Goal: Task Accomplishment & Management: Use online tool/utility

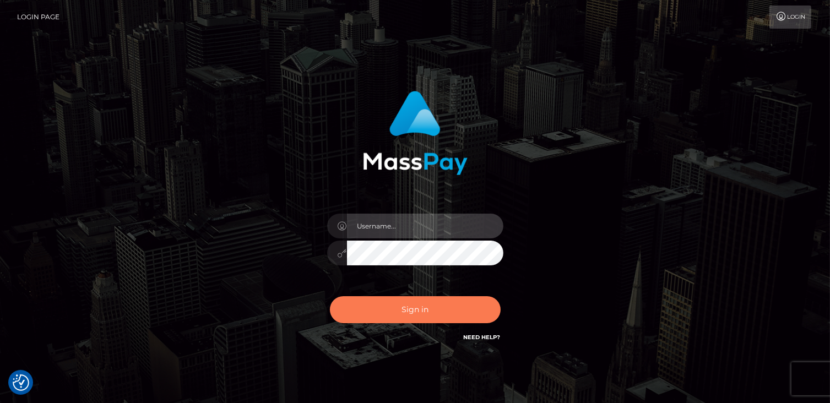
type input "catalinad"
click at [423, 318] on button "Sign in" at bounding box center [415, 309] width 171 height 27
type input "catalinad"
click at [423, 310] on button "Sign in" at bounding box center [415, 309] width 171 height 27
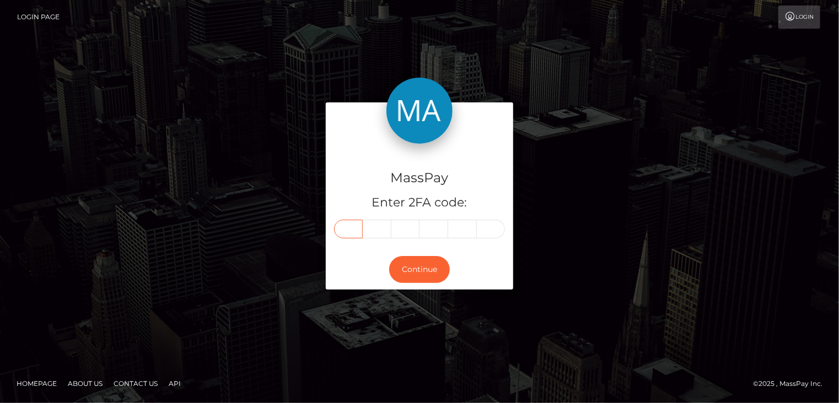
click at [359, 228] on input "text" at bounding box center [348, 229] width 29 height 19
type input "5"
type input "7"
type input "3"
type input "8"
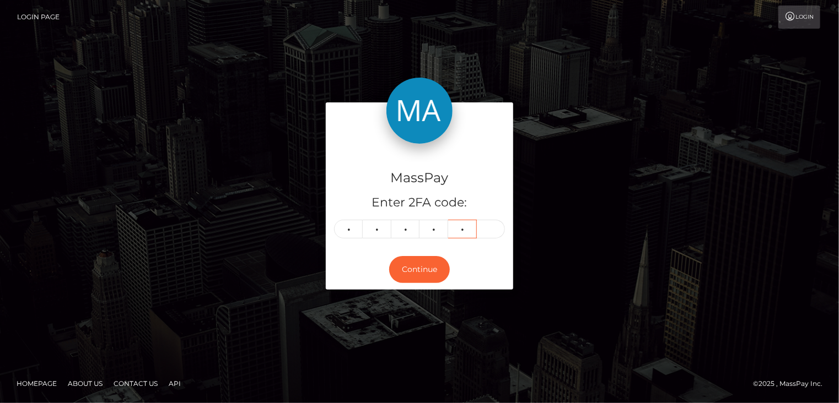
type input "7"
type input "8"
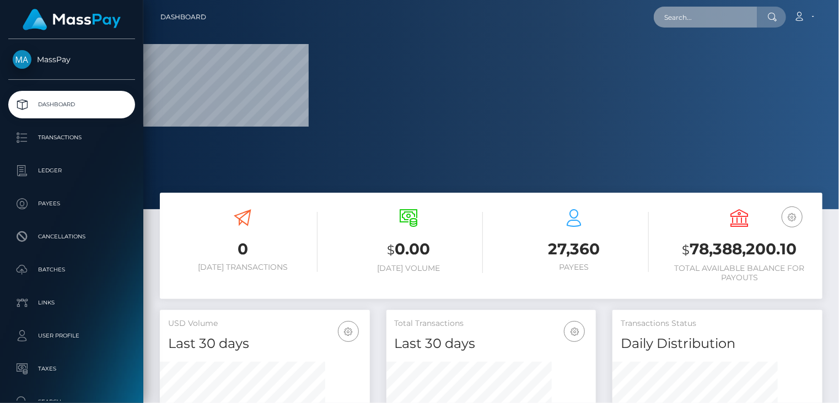
click at [699, 19] on input "text" at bounding box center [706, 17] width 104 height 21
paste input "poact_M9RL7KOuOHw8"
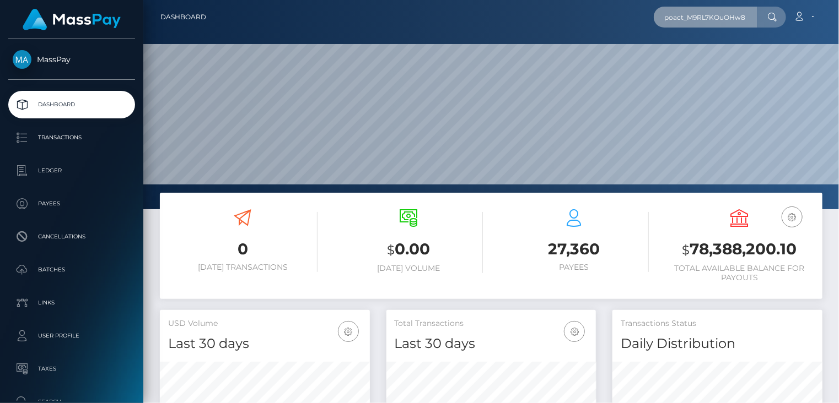
type input "poact_M9RL7KOuOHw8"
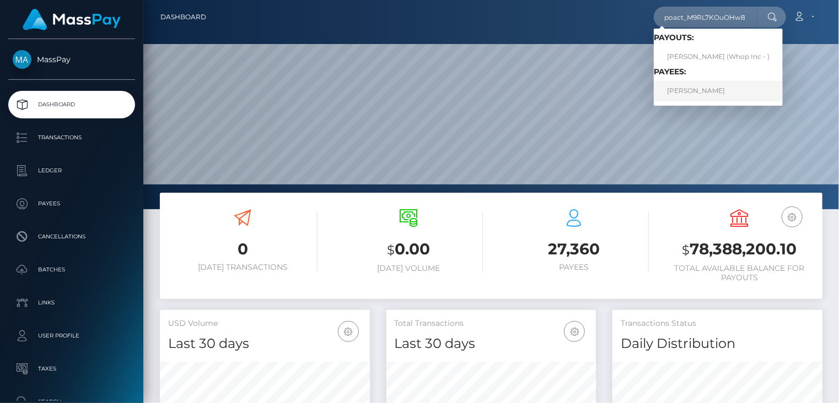
click at [685, 95] on link "LUIS EMILIO PARREÑO" at bounding box center [718, 91] width 129 height 20
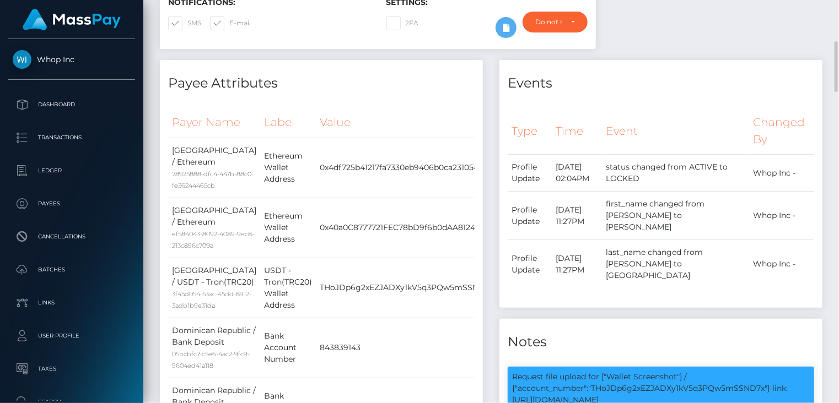
scroll to position [132, 209]
click at [685, 371] on p "Request file upload for ["Wallet Screenshot"] / {"account_number":"THoJDp6g2xEZ…" at bounding box center [661, 388] width 298 height 35
copy p "THoJDp6g2xEZJADXy1kV5q3PQw5mSSND7x"
drag, startPoint x: 512, startPoint y: 379, endPoint x: 612, endPoint y: 377, distance: 100.3
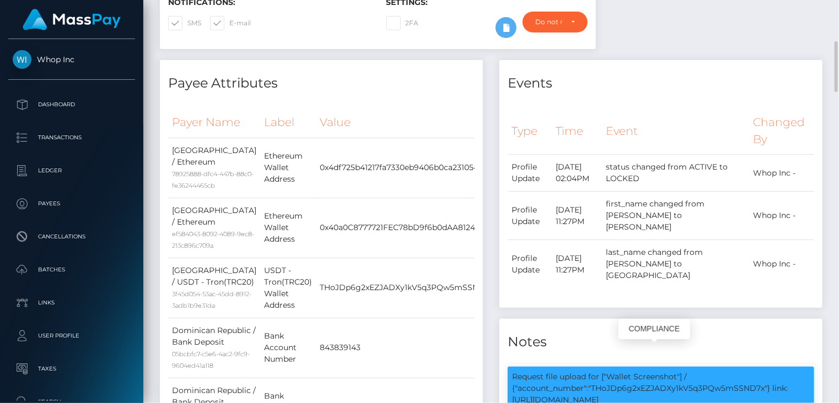
click at [612, 377] on p "Request file upload for ["Wallet Screenshot"] / {"account_number":"THoJDp6g2xEZ…" at bounding box center [661, 388] width 298 height 35
copy p "https://l.maspay.io/vgKAK"
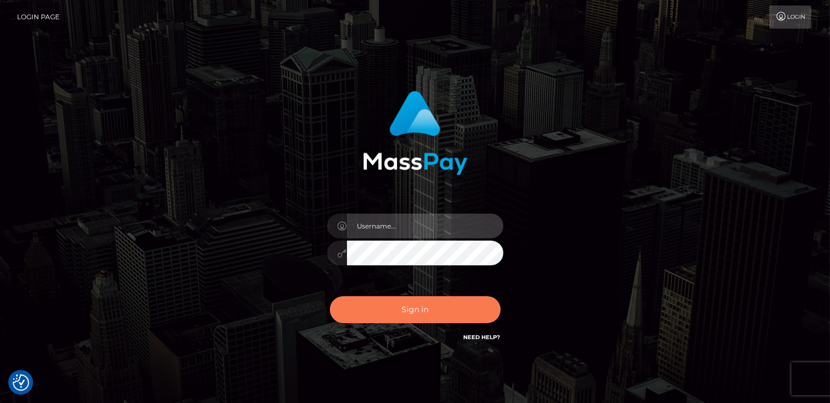
type input "catalinad"
drag, startPoint x: 442, startPoint y: 316, endPoint x: 366, endPoint y: 314, distance: 76.1
click at [441, 316] on button "Sign in" at bounding box center [415, 309] width 171 height 27
type input "catalinad"
click at [370, 320] on button "Sign in" at bounding box center [415, 309] width 171 height 27
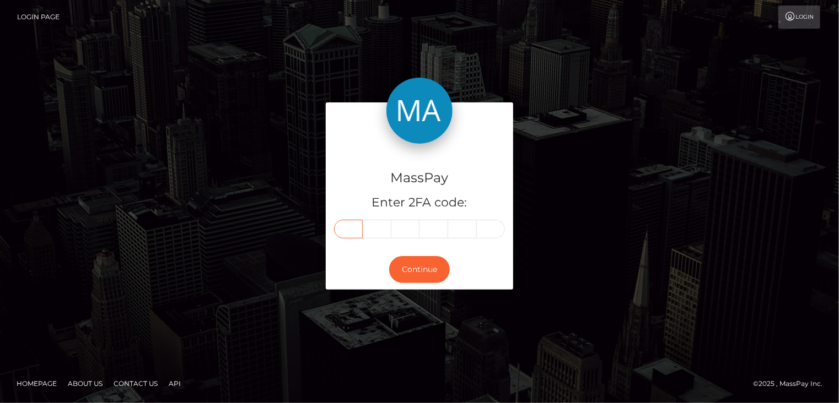
click at [352, 232] on input "text" at bounding box center [348, 229] width 29 height 19
type input "8"
type input "0"
type input "1"
type input "5"
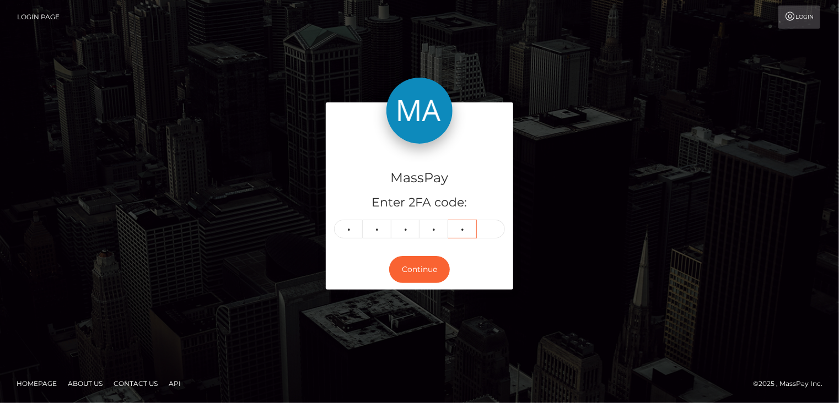
type input "3"
type input "6"
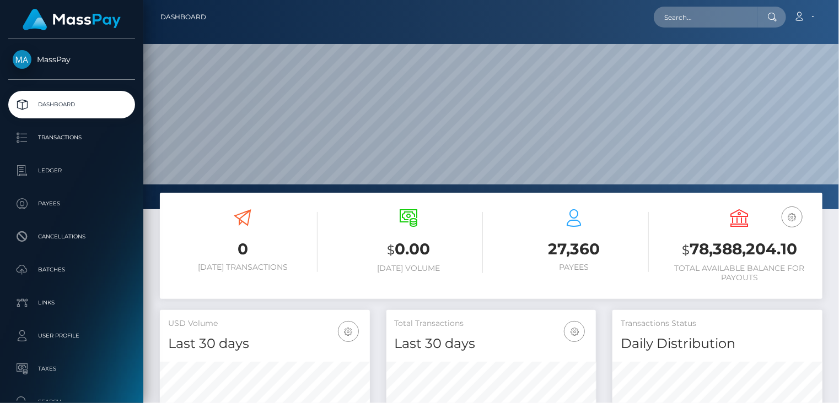
scroll to position [195, 209]
click at [714, 17] on input "text" at bounding box center [706, 17] width 104 height 21
paste input "poact_M9RL7KOuOHw8"
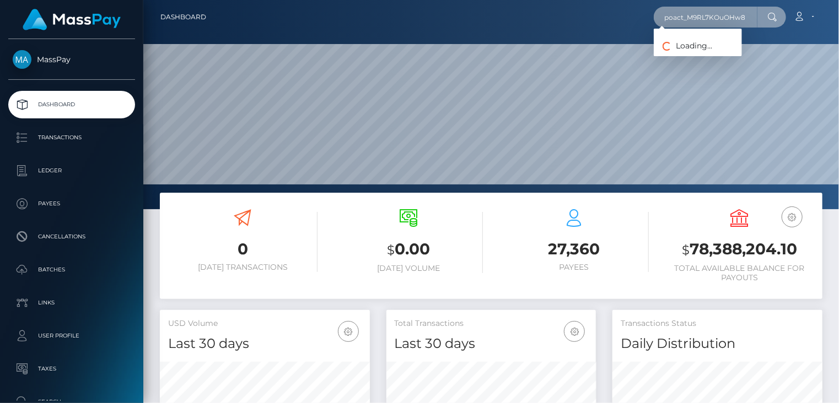
type input "poact_M9RL7KOuOHw8"
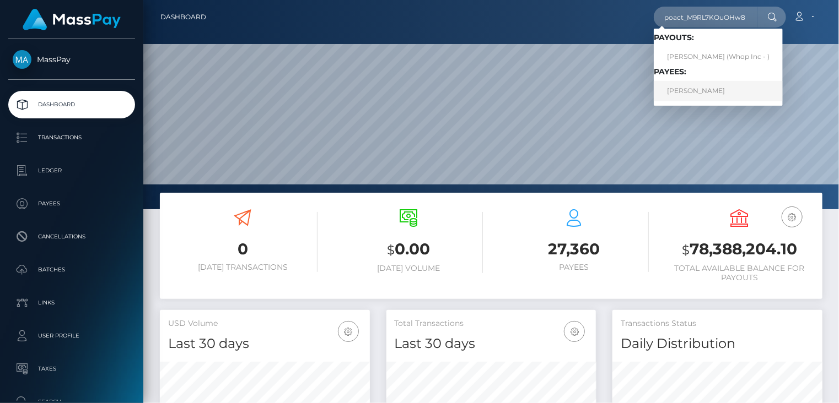
click at [734, 96] on link "LUIS EMILIO PARREÑO" at bounding box center [718, 91] width 129 height 20
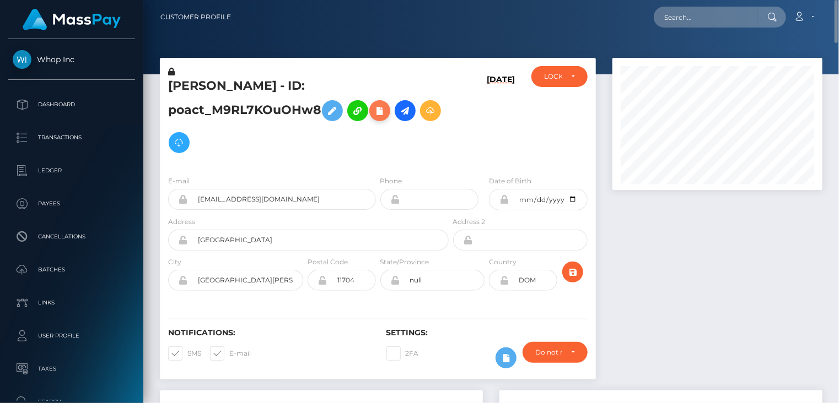
click at [384, 112] on icon at bounding box center [379, 111] width 13 height 14
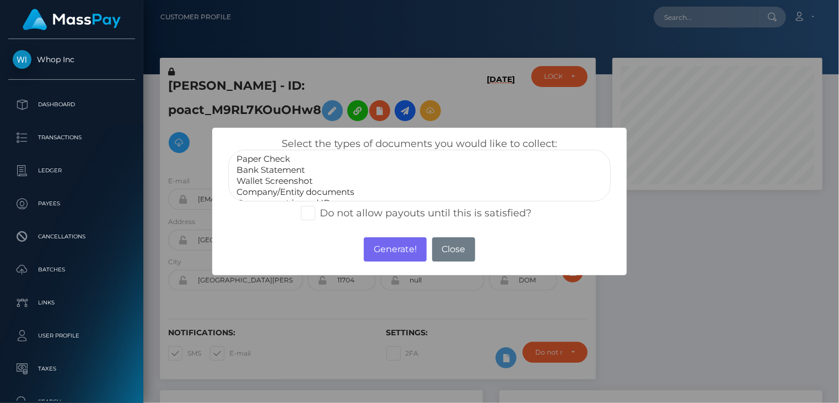
drag, startPoint x: 286, startPoint y: 186, endPoint x: 295, endPoint y: 173, distance: 15.8
select select "Wallet Screenshot"
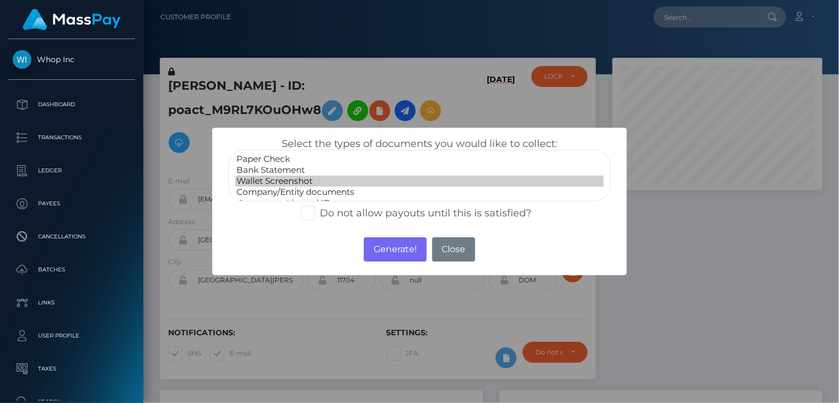
click at [290, 181] on option "Wallet Screenshot" at bounding box center [419, 181] width 369 height 11
drag, startPoint x: 403, startPoint y: 256, endPoint x: 759, endPoint y: 104, distance: 386.6
click at [403, 256] on button "Generate!" at bounding box center [395, 249] width 62 height 24
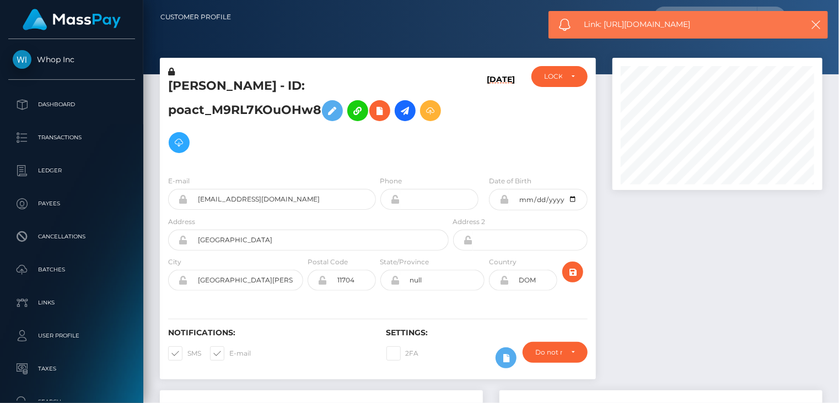
click at [655, 23] on span "Link: [URL][DOMAIN_NAME]" at bounding box center [687, 25] width 207 height 12
copy span "Link: https://l.maspay.io/egLxo"
